Goal: Browse casually

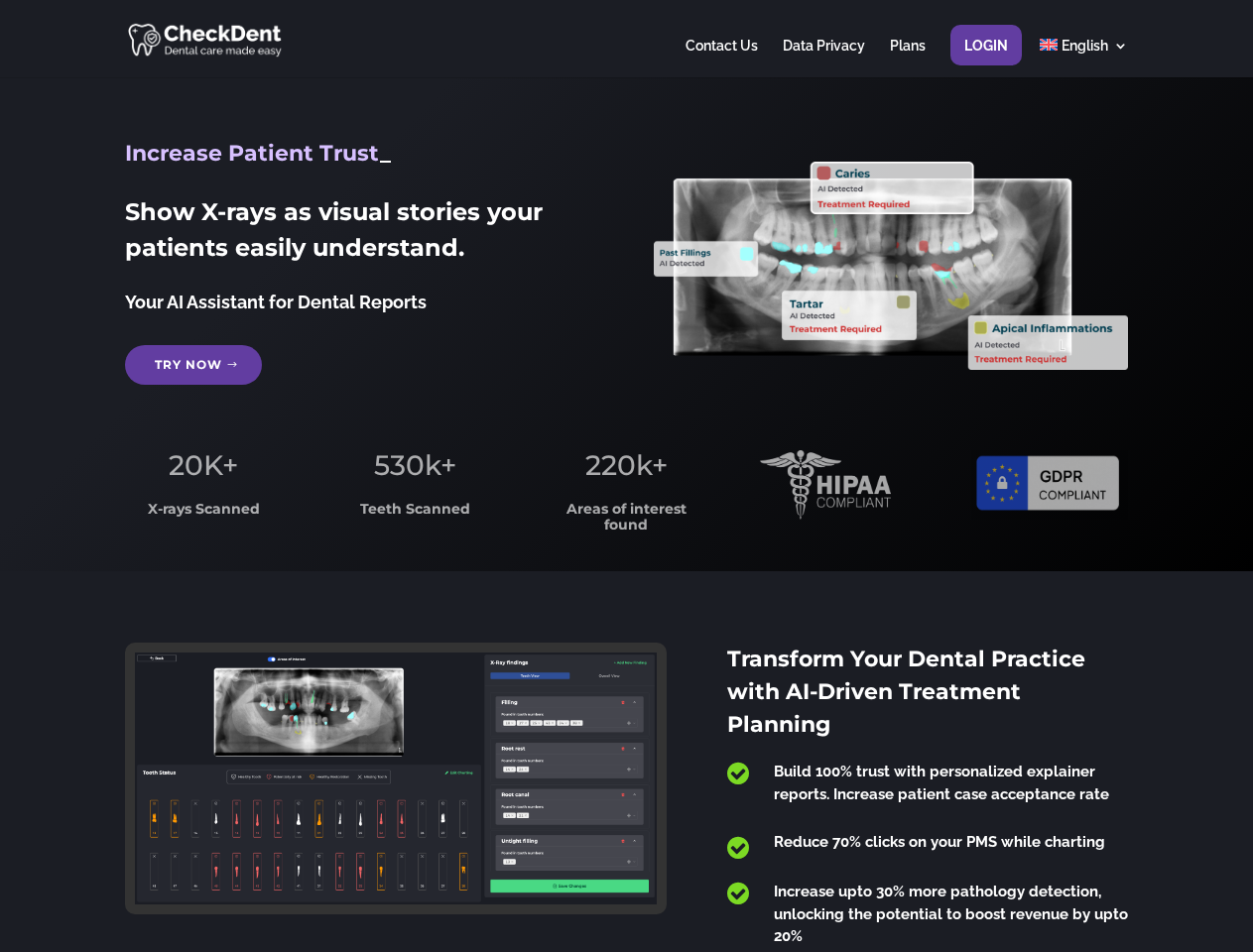
click at [626, 476] on span "220k+" at bounding box center [626, 465] width 82 height 34
click at [626, 39] on div at bounding box center [626, 39] width 1002 height 77
click at [626, 476] on span "220k+" at bounding box center [626, 465] width 82 height 34
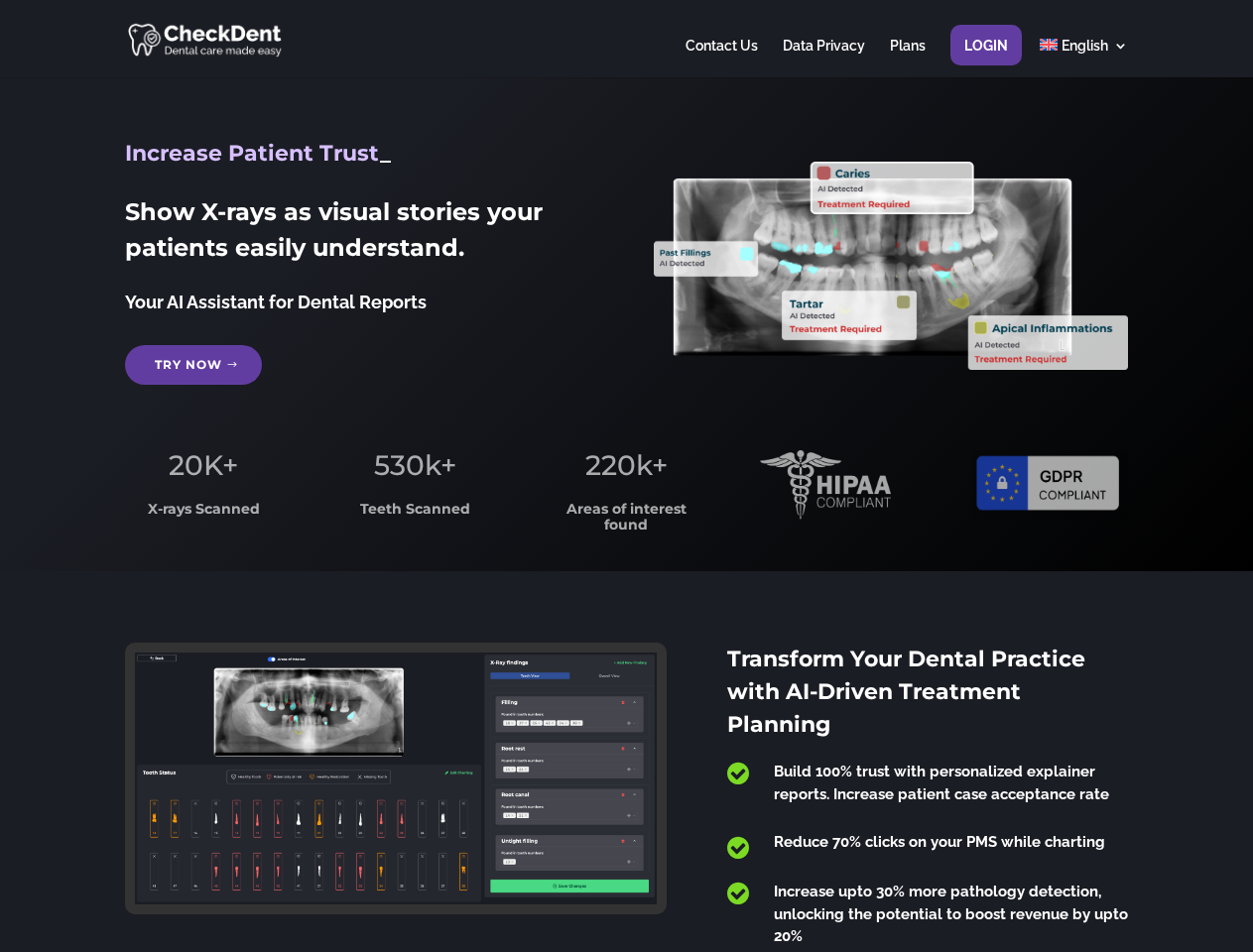
click at [626, 39] on div at bounding box center [626, 39] width 1002 height 77
